Goal: Navigation & Orientation: Find specific page/section

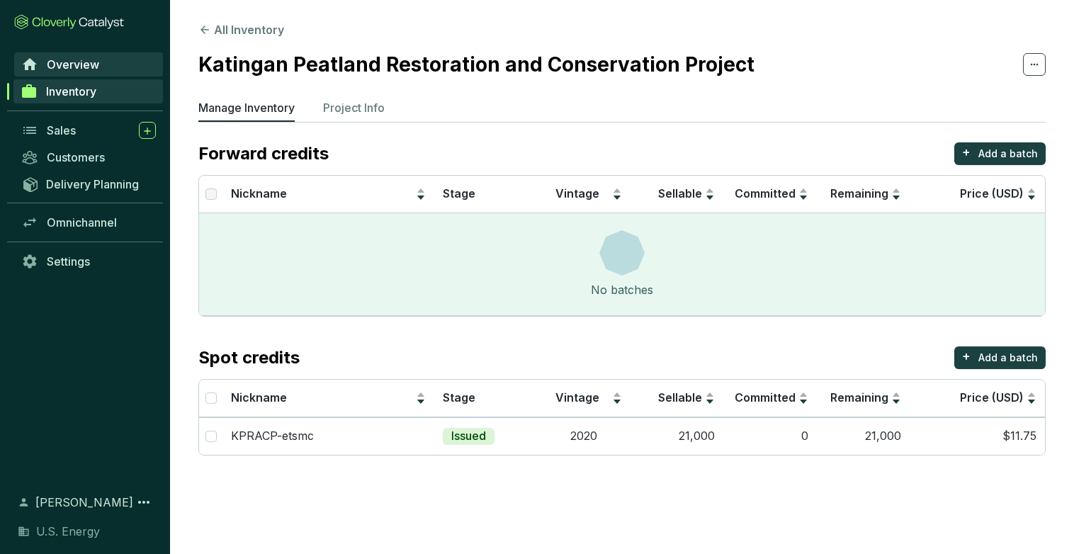
drag, startPoint x: 0, startPoint y: 0, endPoint x: 59, endPoint y: 68, distance: 89.9
click at [59, 68] on span "Overview" at bounding box center [73, 64] width 52 height 14
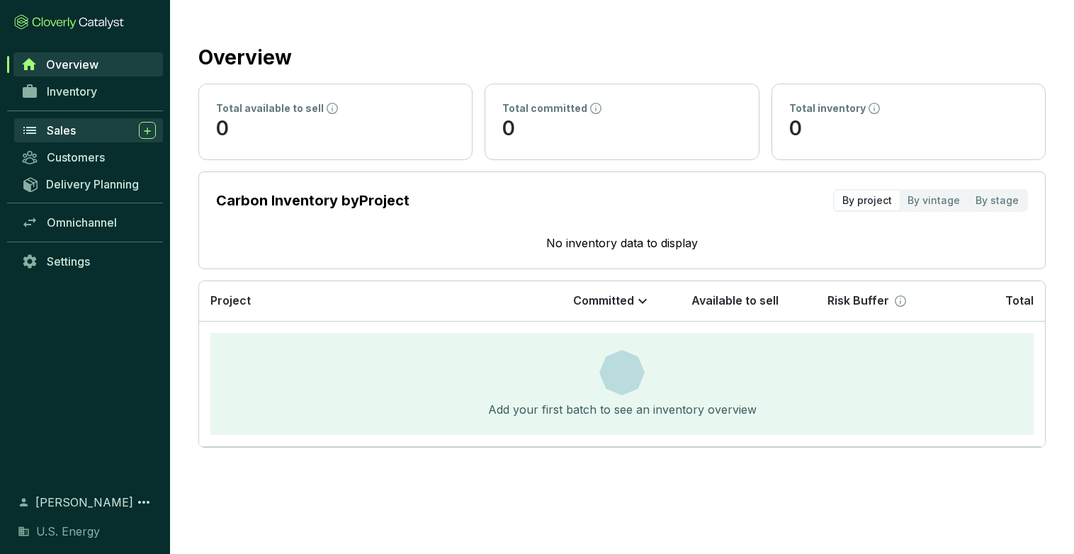
click at [64, 127] on span "Sales" at bounding box center [61, 130] width 29 height 14
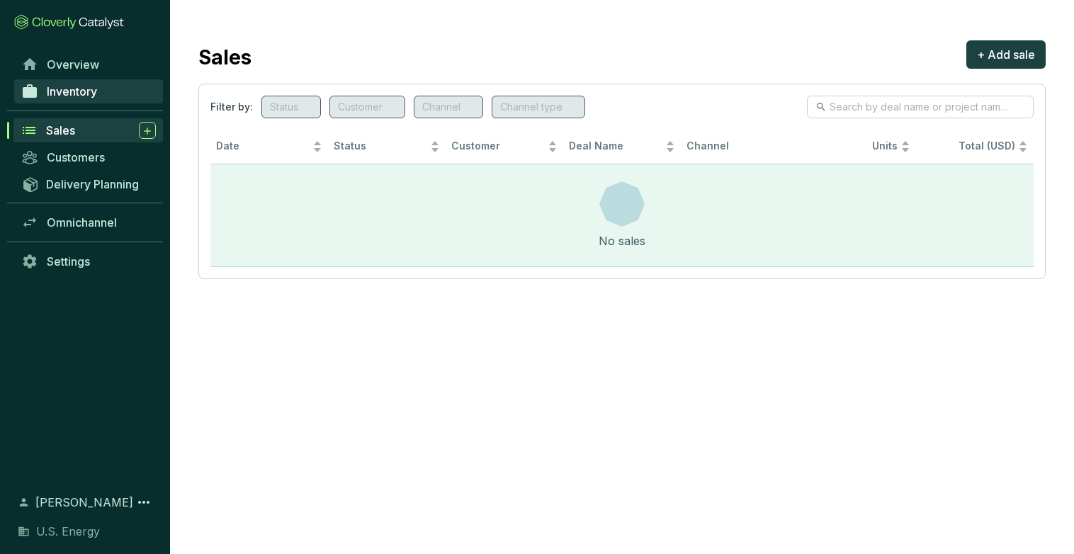
click at [52, 101] on link "Inventory" at bounding box center [88, 91] width 149 height 24
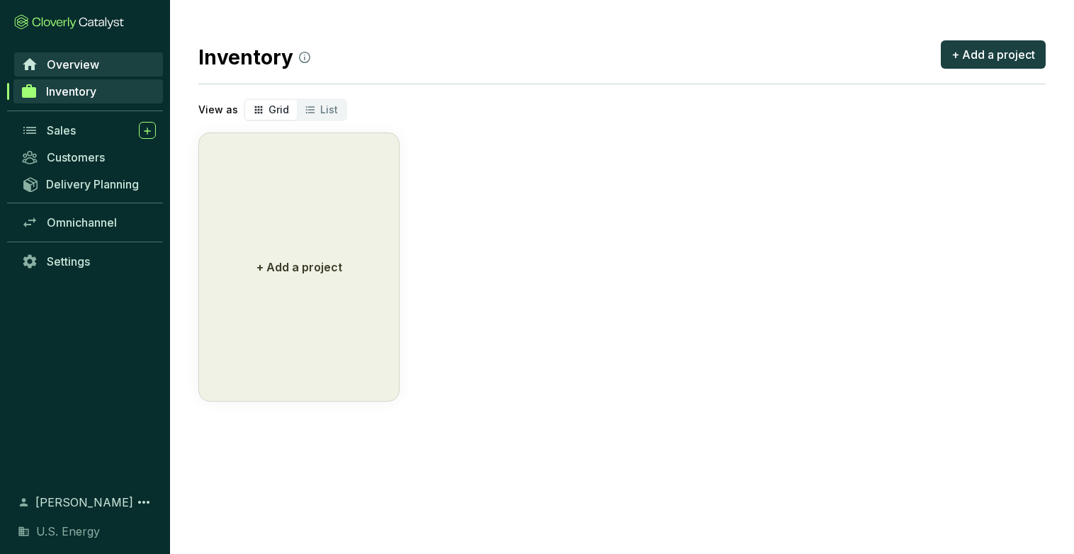
click at [57, 68] on span "Overview" at bounding box center [73, 64] width 52 height 14
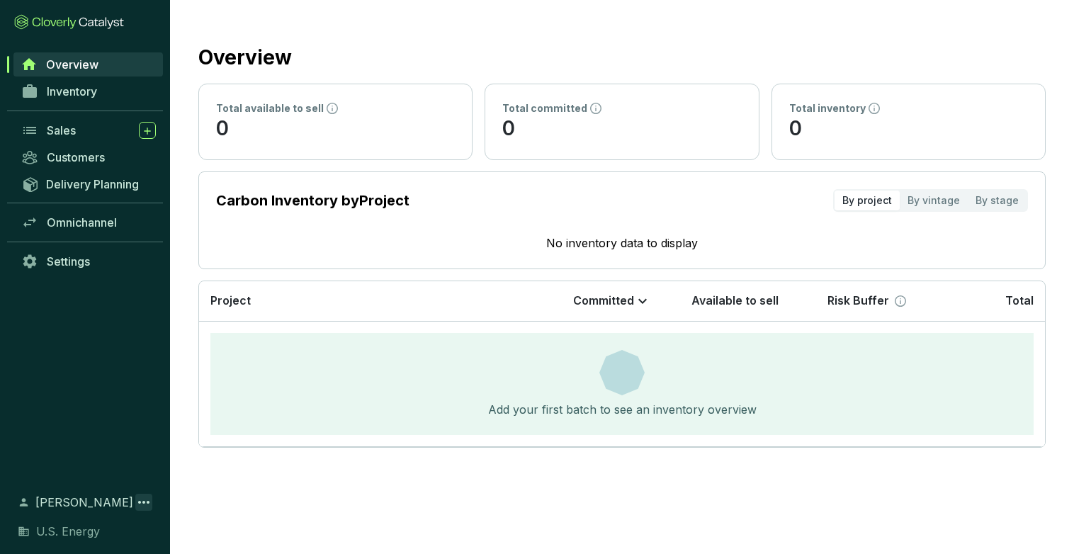
click at [140, 501] on icon at bounding box center [143, 502] width 11 height 3
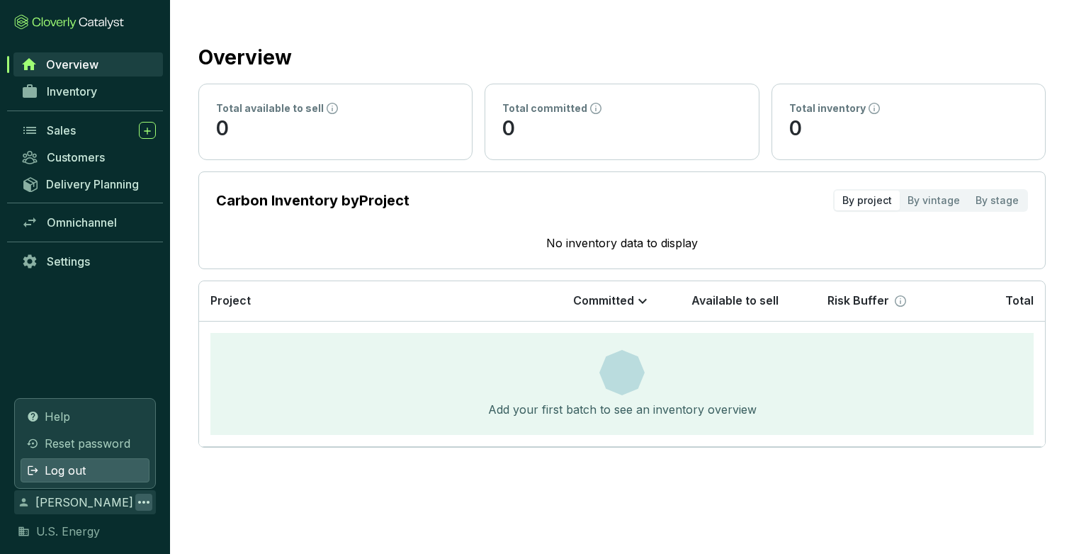
click at [57, 470] on span "Log out" at bounding box center [65, 470] width 41 height 17
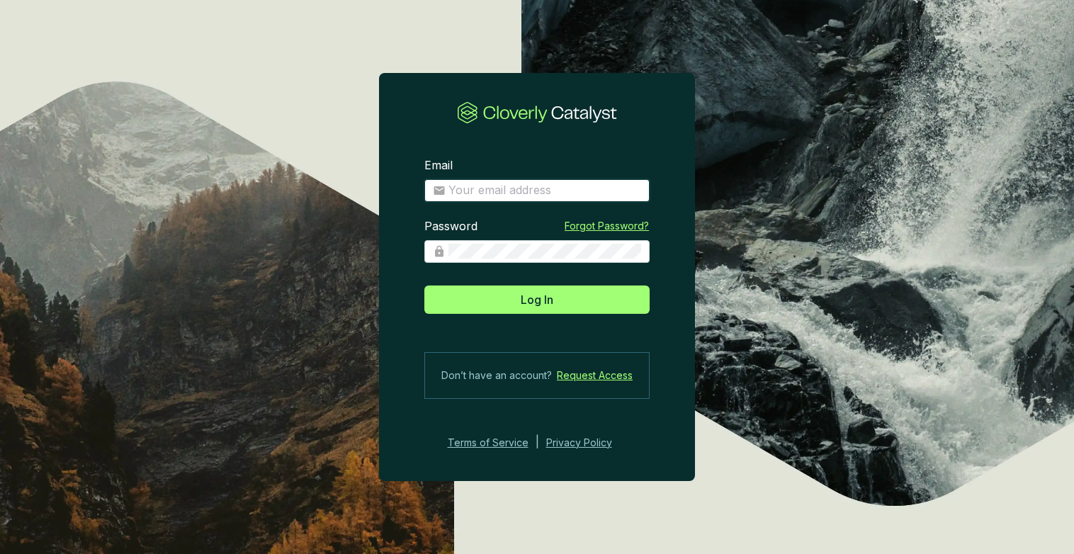
type input "scoerver@us-energy.com"
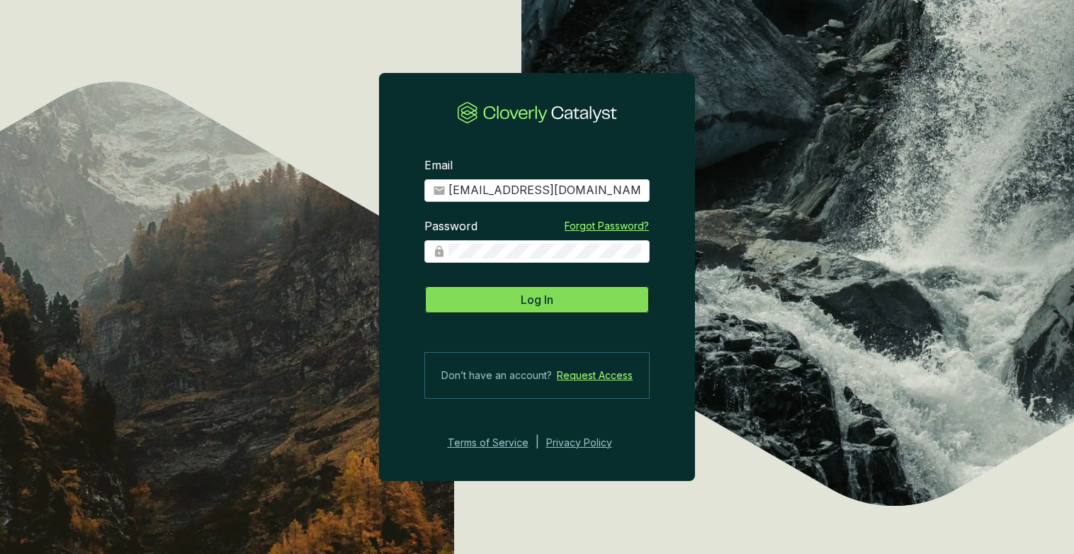
click at [526, 300] on span "Log In" at bounding box center [537, 299] width 33 height 17
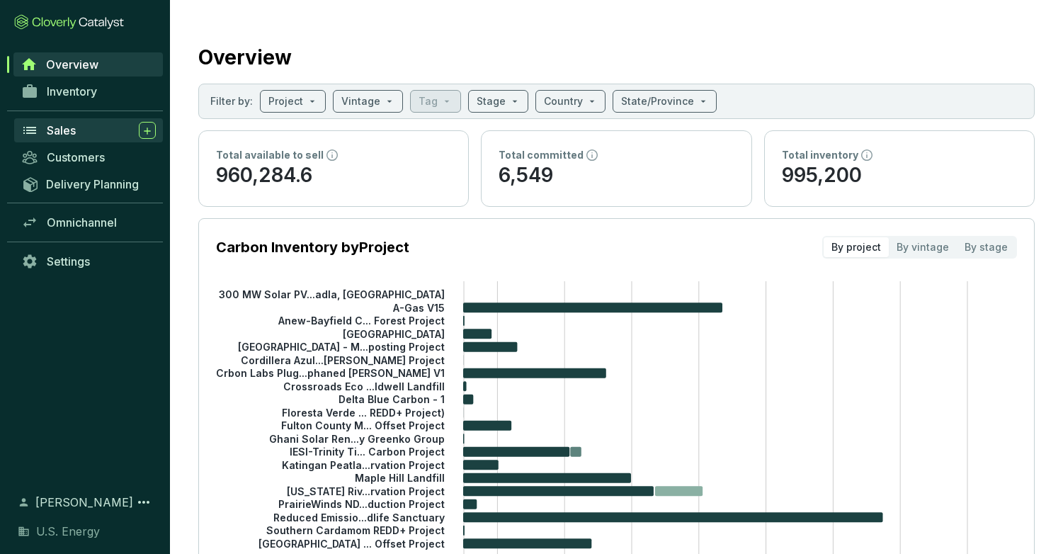
click at [57, 133] on span "Sales" at bounding box center [61, 130] width 29 height 14
